Goal: Transaction & Acquisition: Purchase product/service

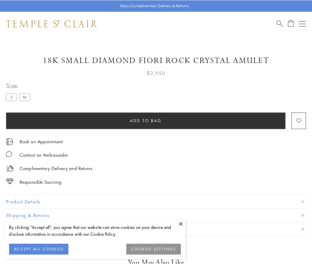
scroll to position [12, 0]
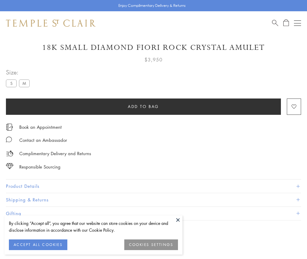
click at [143, 106] on span "Add to bag" at bounding box center [143, 106] width 31 height 7
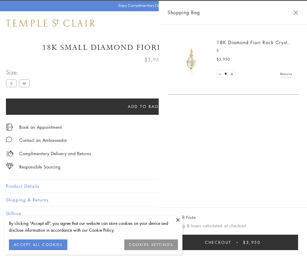
click at [297, 247] on button "Checkout $3,950" at bounding box center [233, 242] width 131 height 15
